Goal: Find specific page/section: Find specific page/section

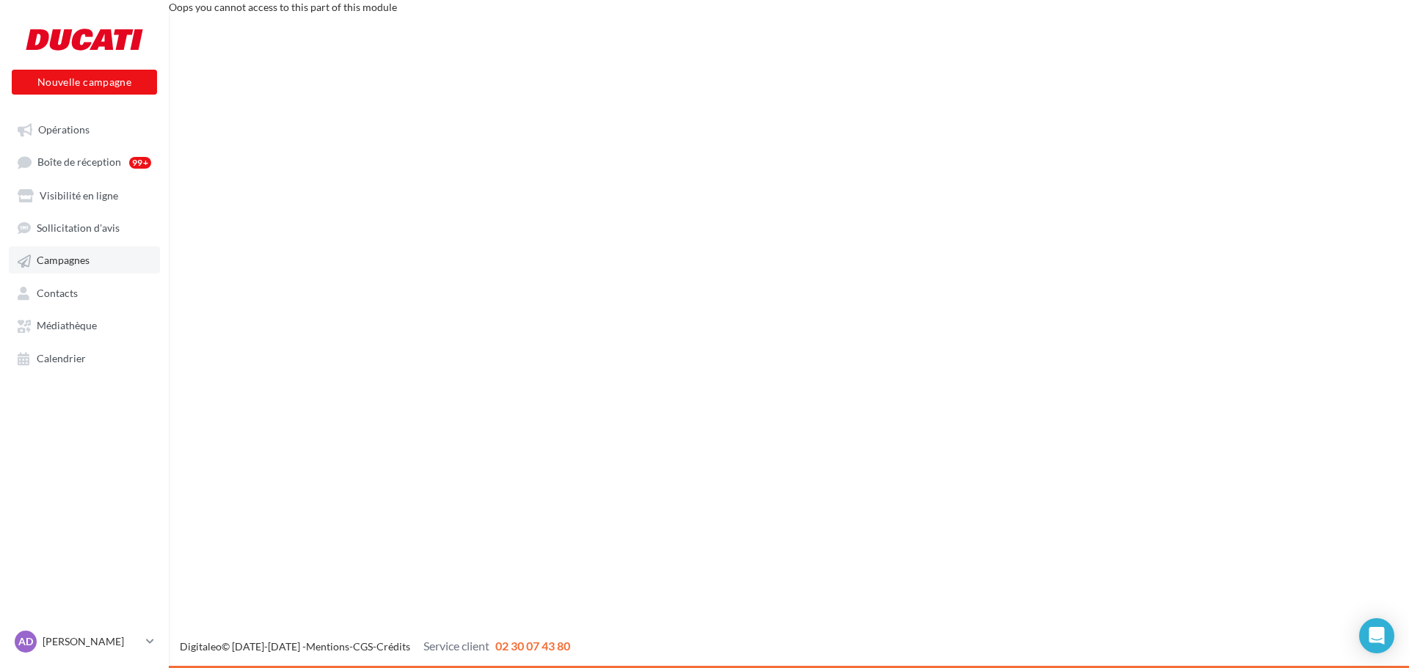
click at [119, 266] on link "Campagnes" at bounding box center [84, 260] width 151 height 26
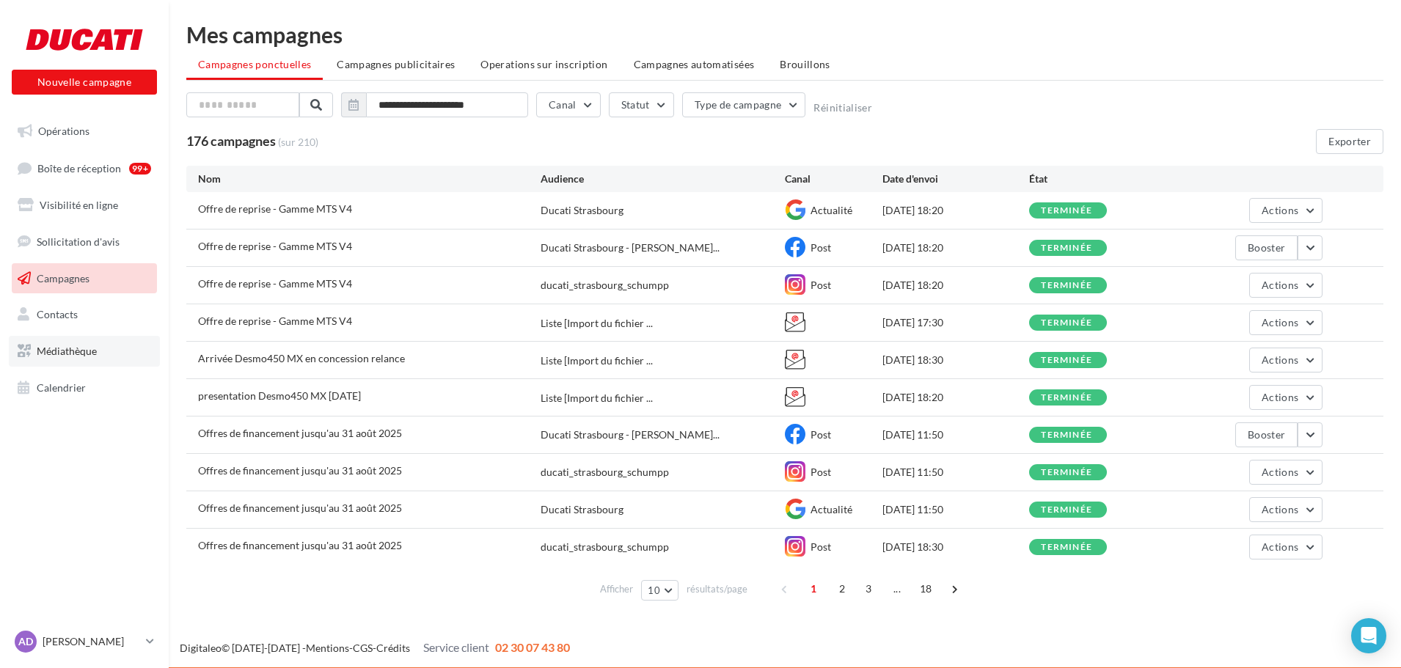
click at [95, 357] on span "Médiathèque" at bounding box center [67, 351] width 60 height 12
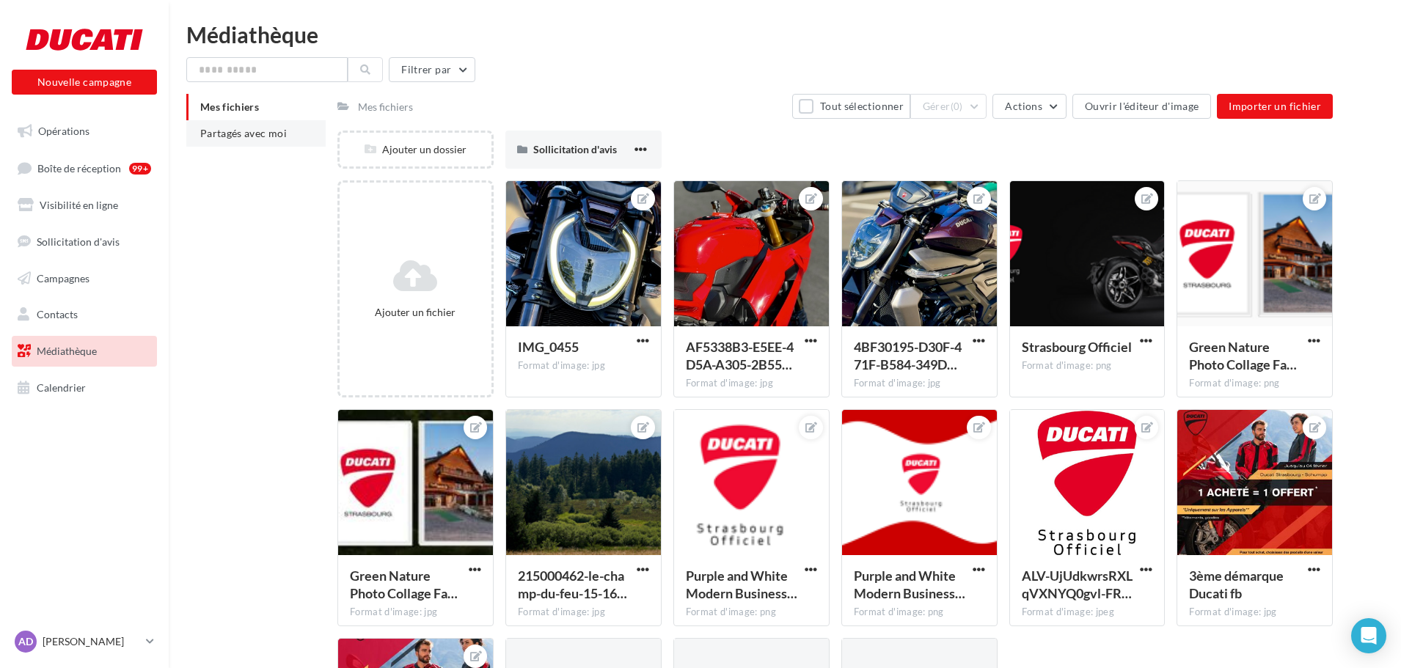
click at [249, 144] on li "Partagés avec moi" at bounding box center [255, 133] width 139 height 26
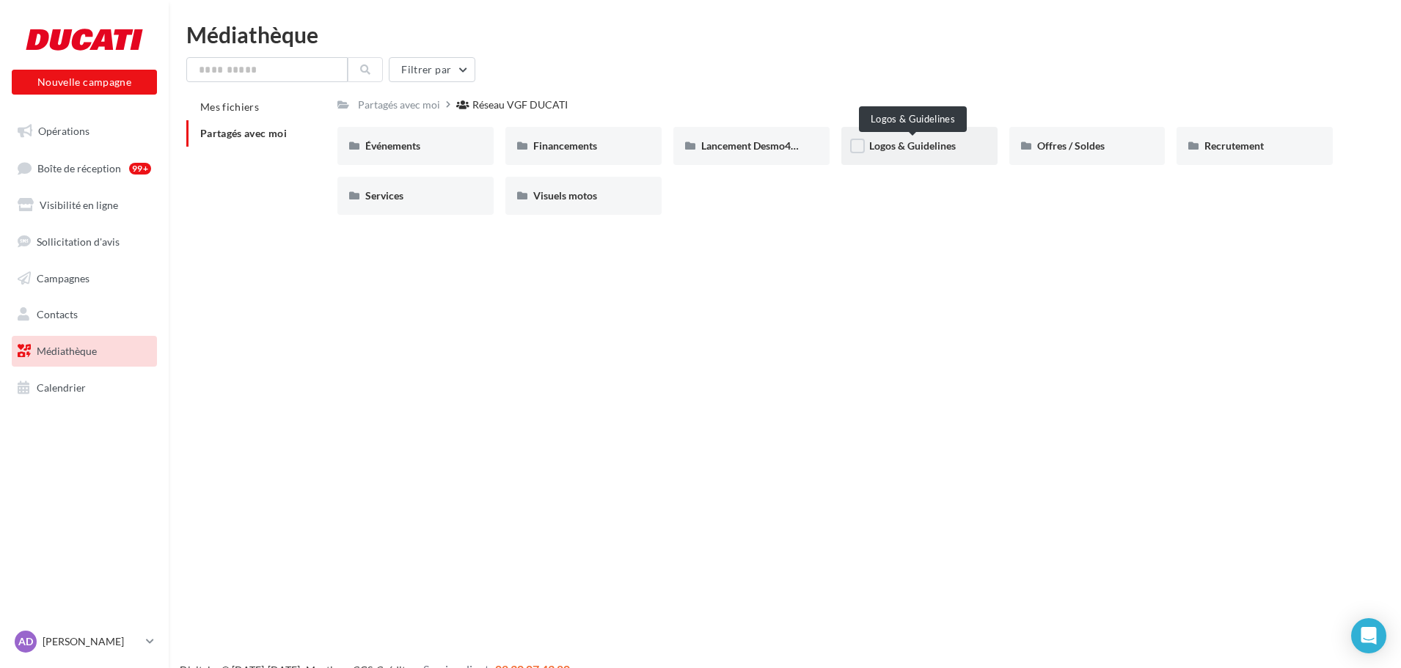
click at [943, 144] on span "Logos & Guidelines" at bounding box center [913, 145] width 87 height 12
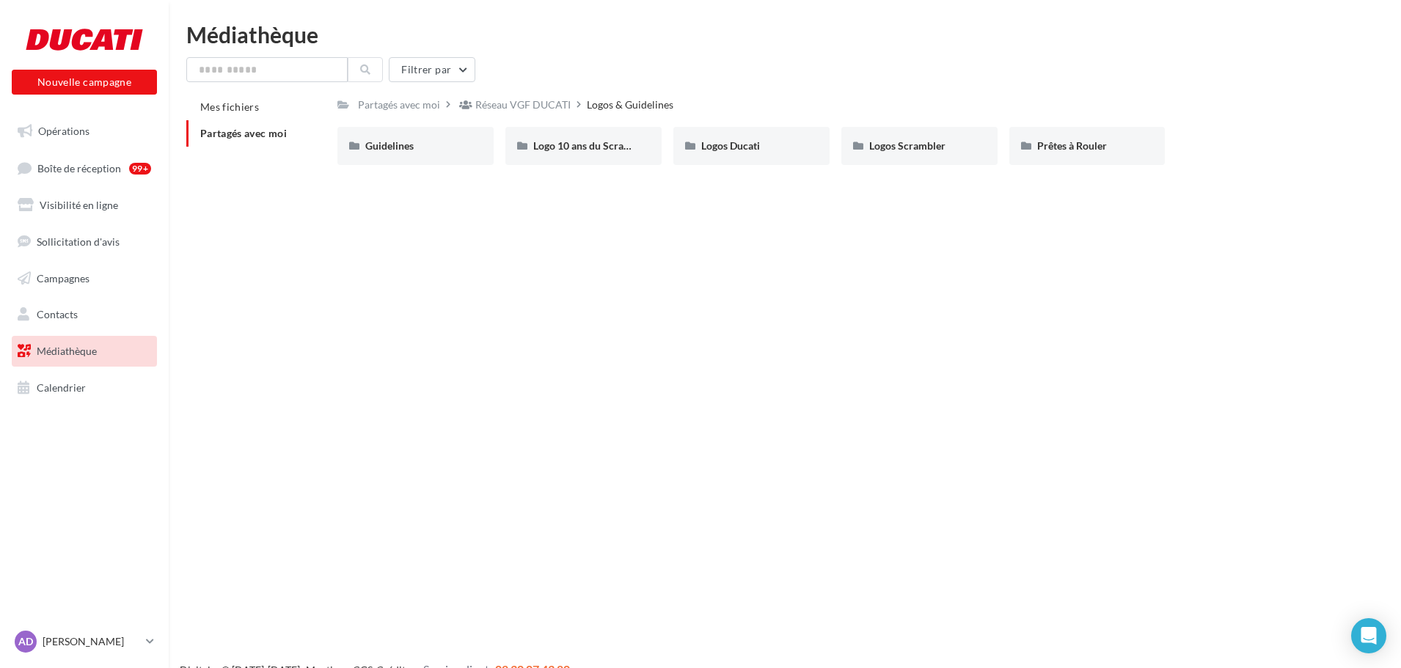
click at [1091, 169] on div "Guidelines Guidelines Logo 10 ans du Scrambler Logo 10 ans du Scrambler Logos D…" at bounding box center [841, 152] width 1007 height 50
click at [1090, 147] on span "Prêtes à Rouler" at bounding box center [1073, 145] width 70 height 12
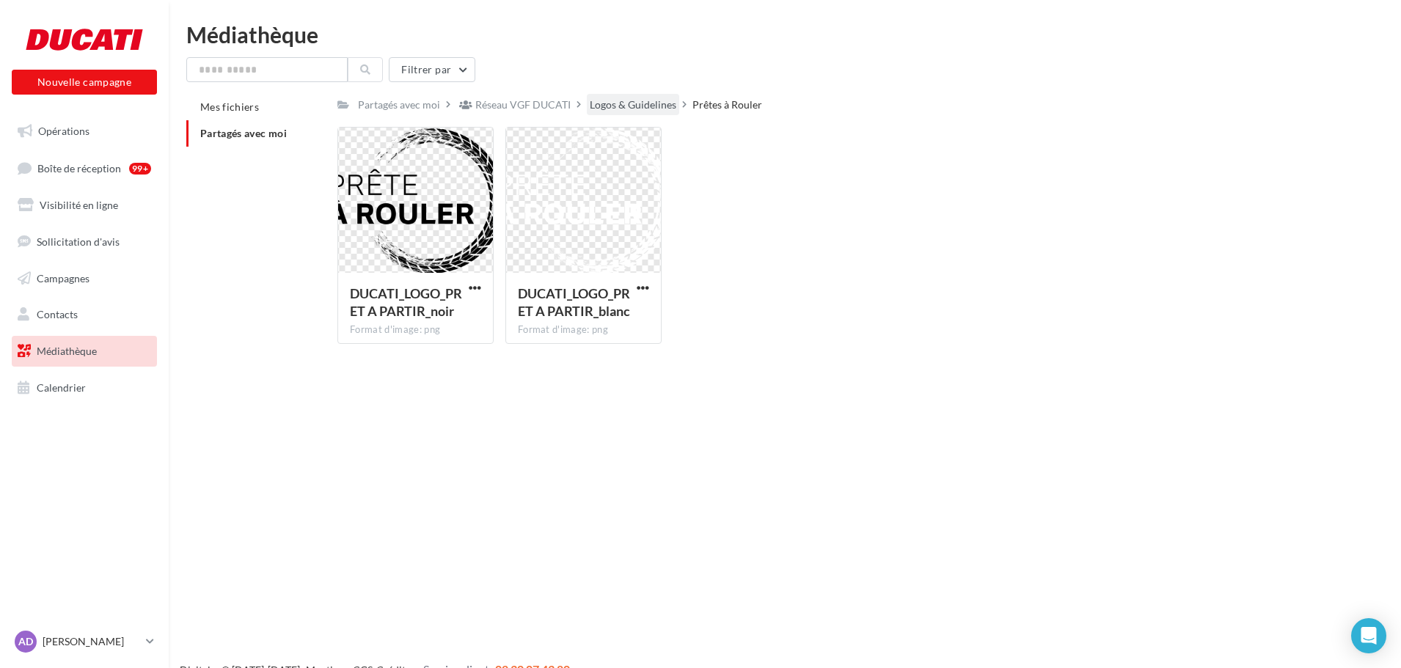
click at [652, 113] on div "Logos & Guidelines" at bounding box center [633, 104] width 92 height 21
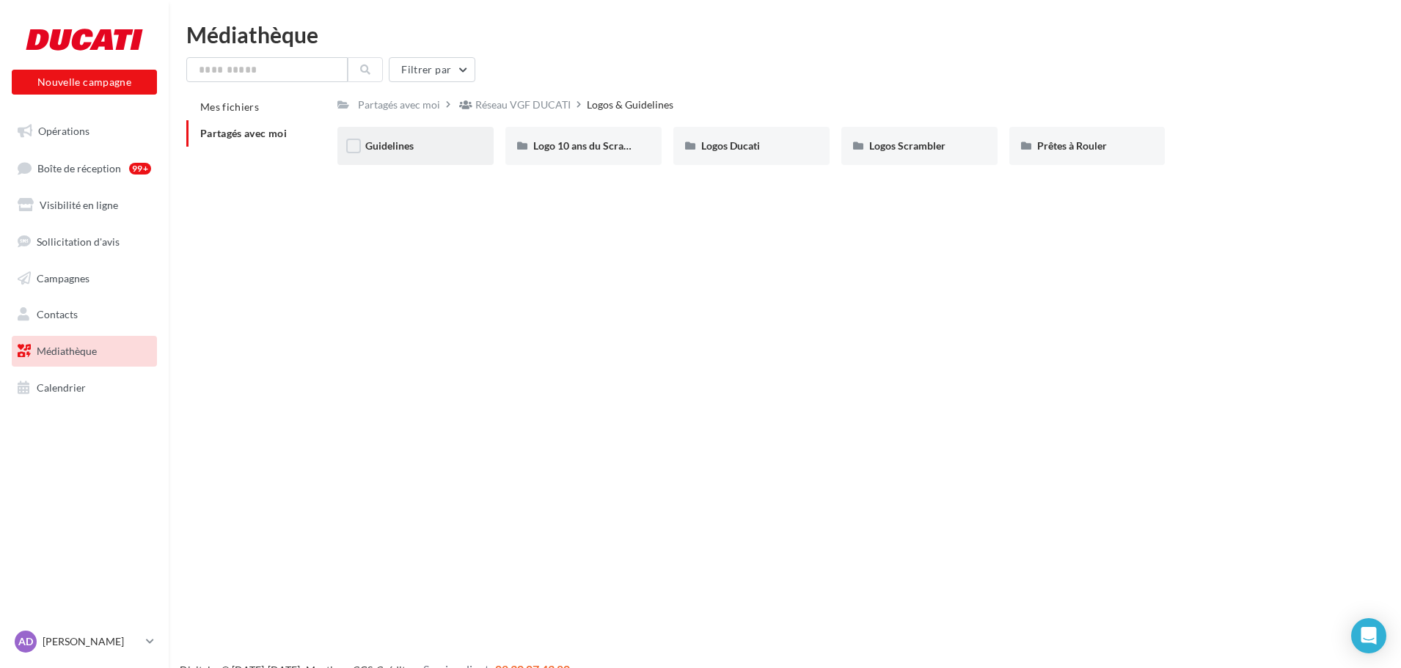
click at [449, 148] on div "Guidelines" at bounding box center [415, 146] width 101 height 15
